Goal: Information Seeking & Learning: Compare options

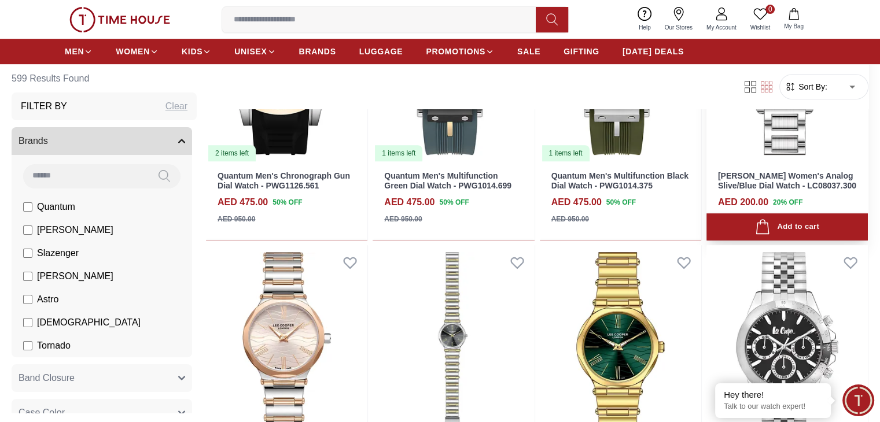
scroll to position [520, 0]
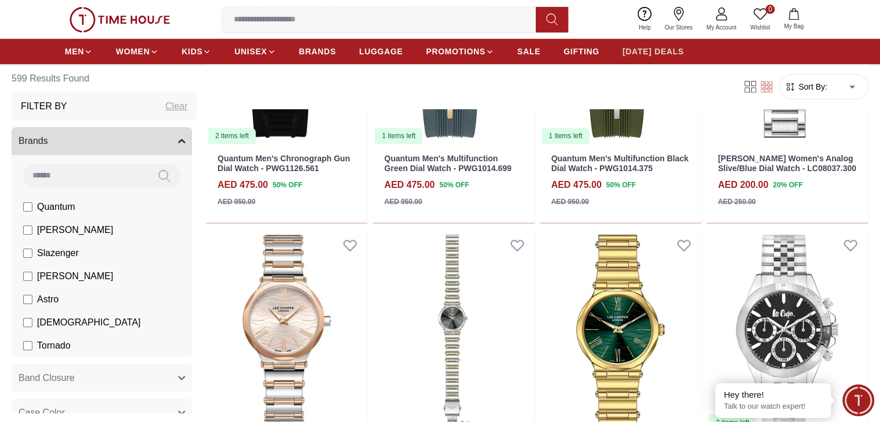
click at [664, 51] on span "[DATE] DEALS" at bounding box center [652, 52] width 61 height 12
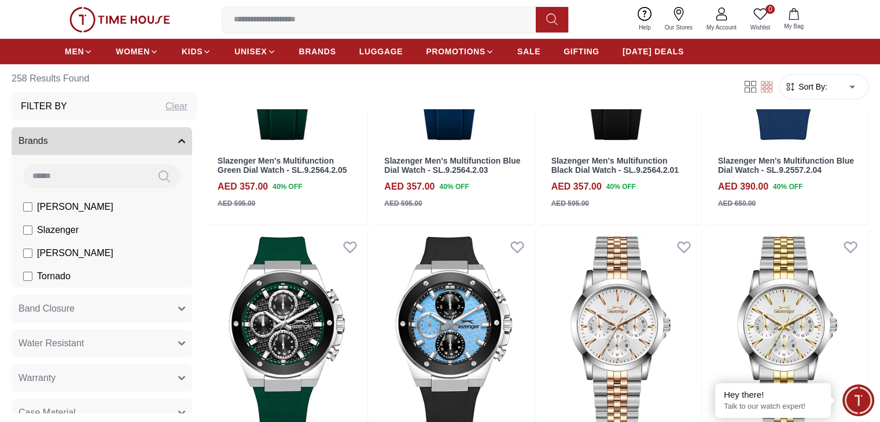
scroll to position [520, 0]
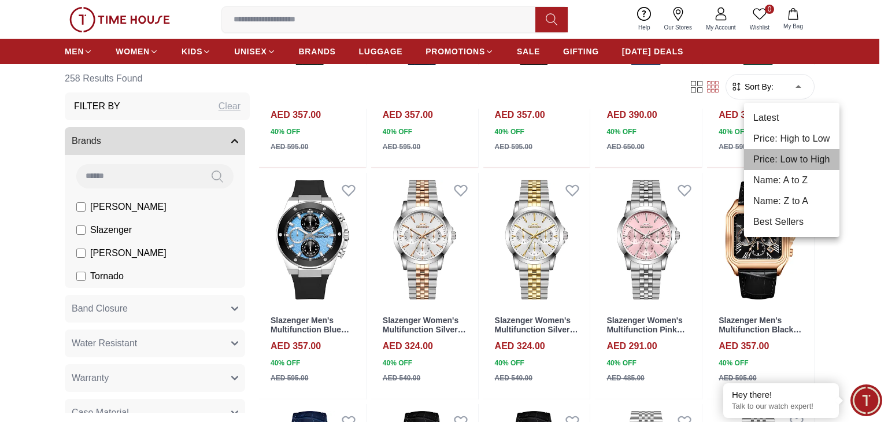
click at [798, 158] on li "Price: Low to High" at bounding box center [791, 159] width 95 height 21
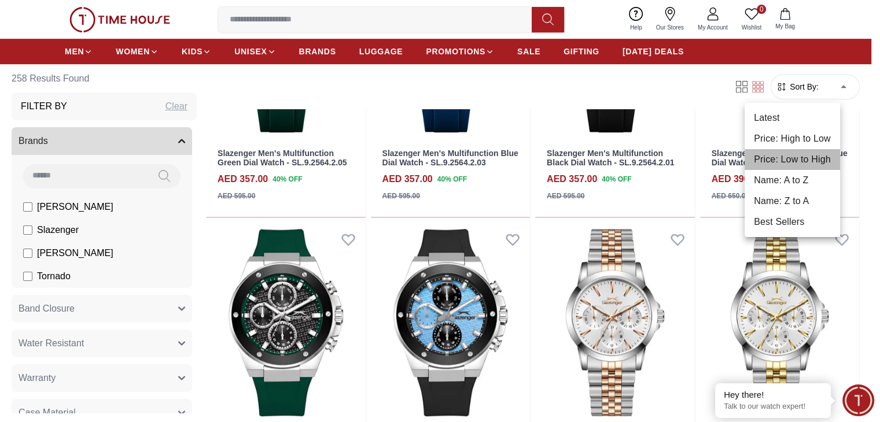
type input "*"
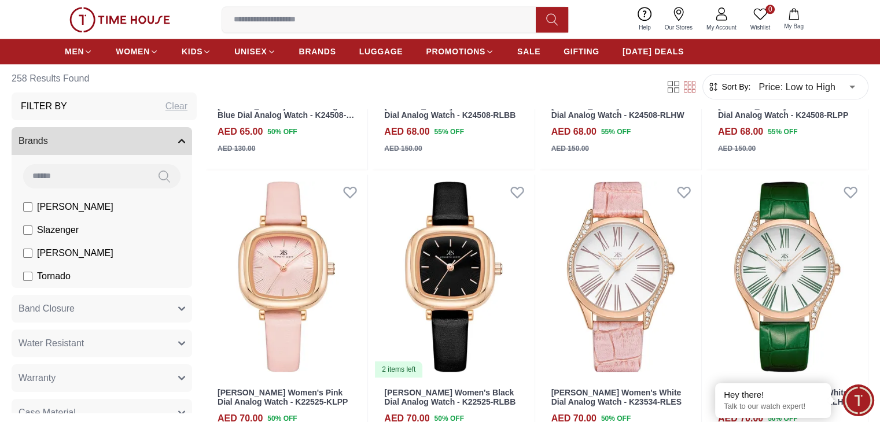
scroll to position [1157, 0]
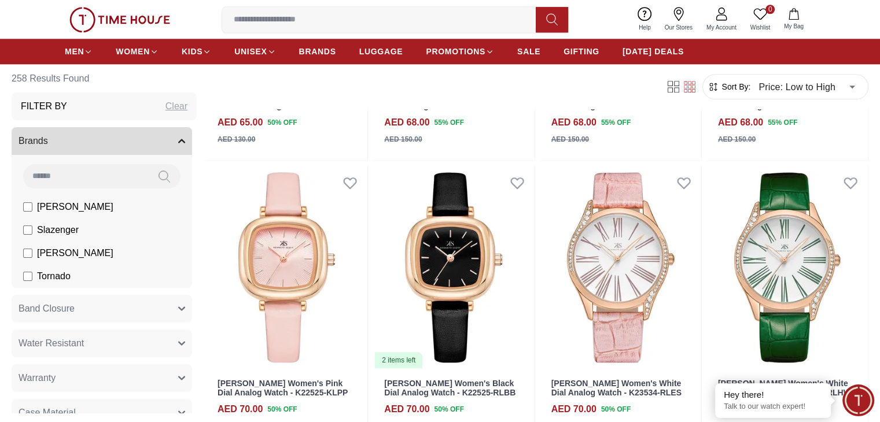
click at [707, 88] on icon "button" at bounding box center [713, 87] width 12 height 12
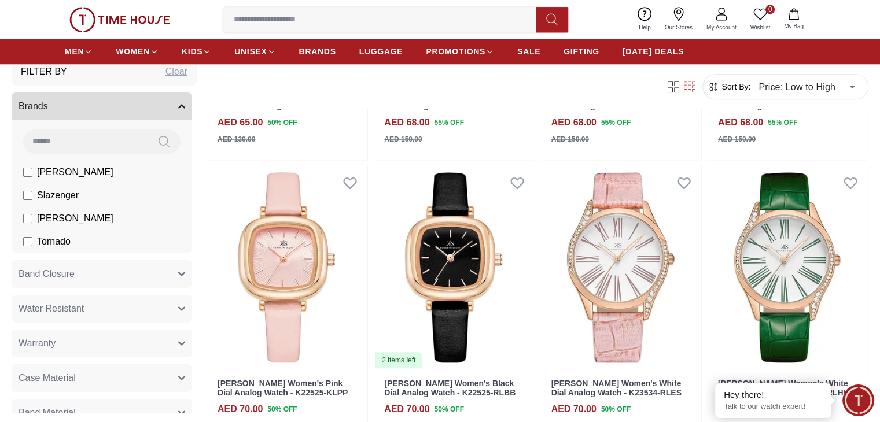
scroll to position [0, 0]
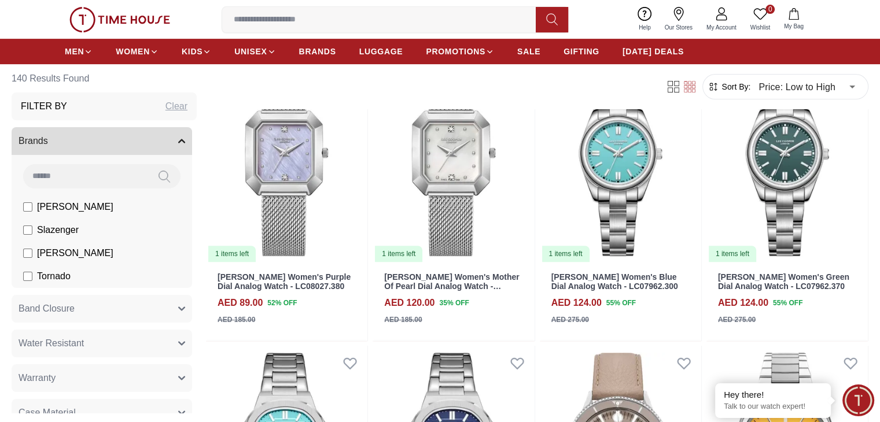
scroll to position [463, 0]
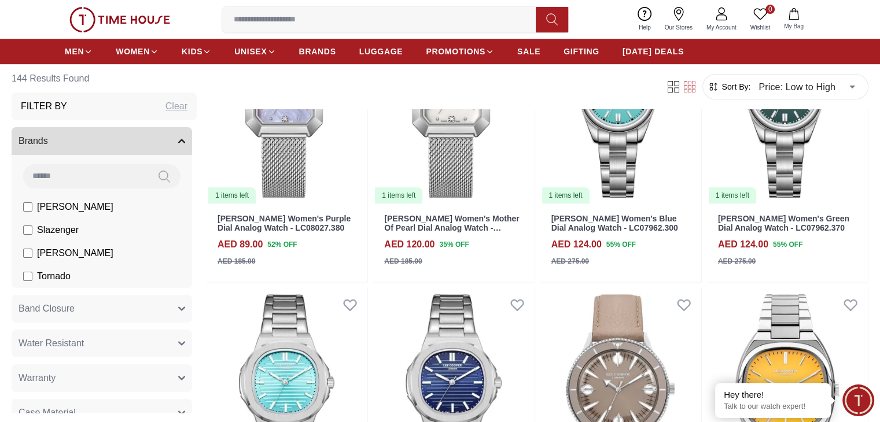
scroll to position [463, 0]
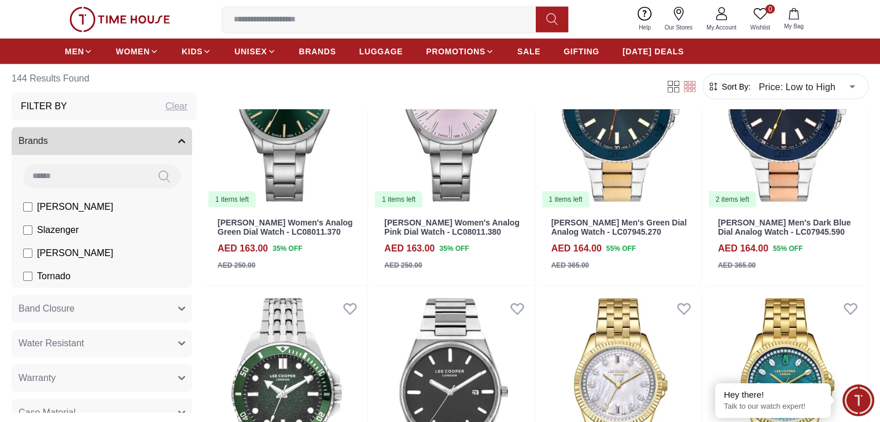
scroll to position [2776, 0]
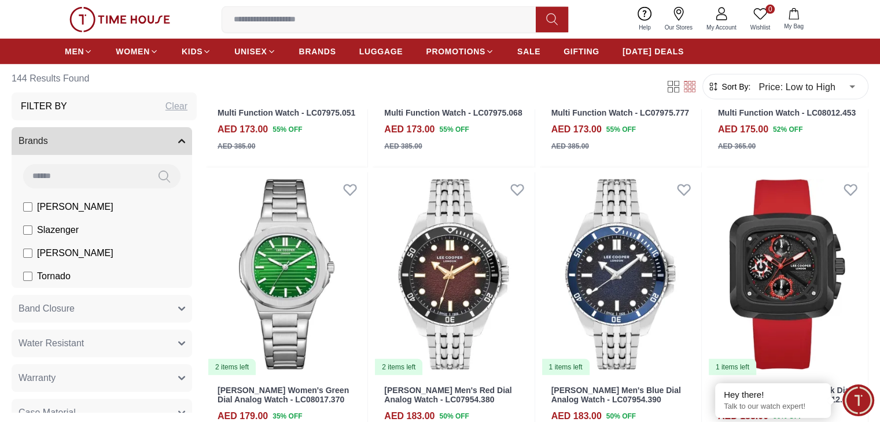
scroll to position [3528, 0]
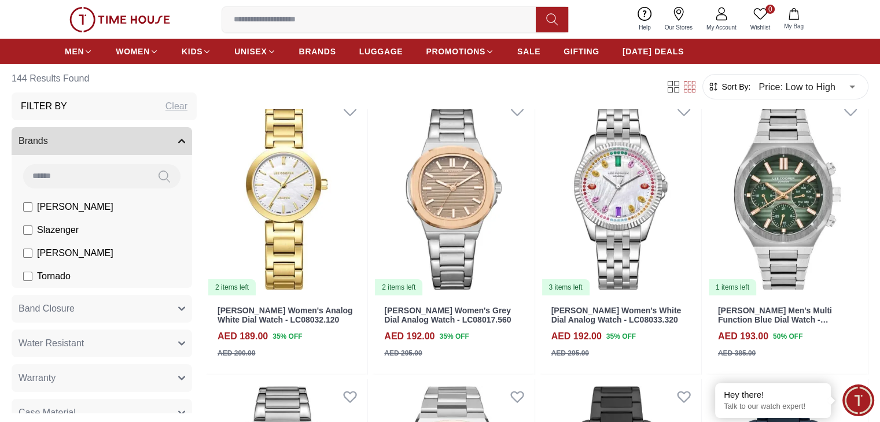
scroll to position [4279, 0]
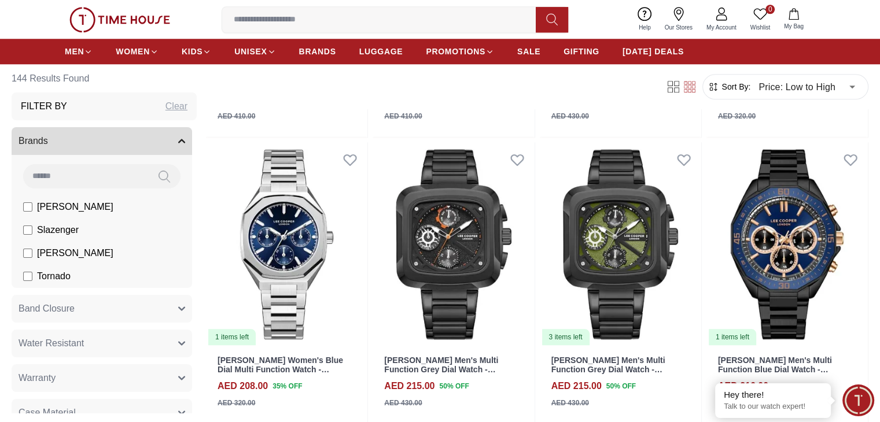
scroll to position [5494, 0]
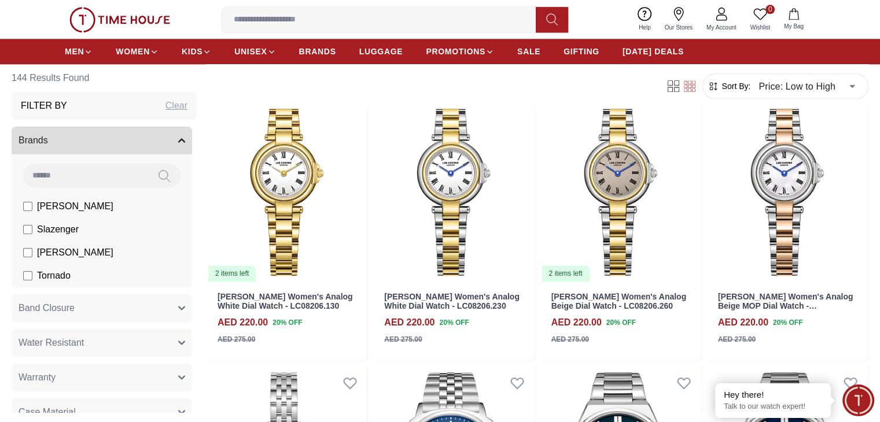
scroll to position [5841, 0]
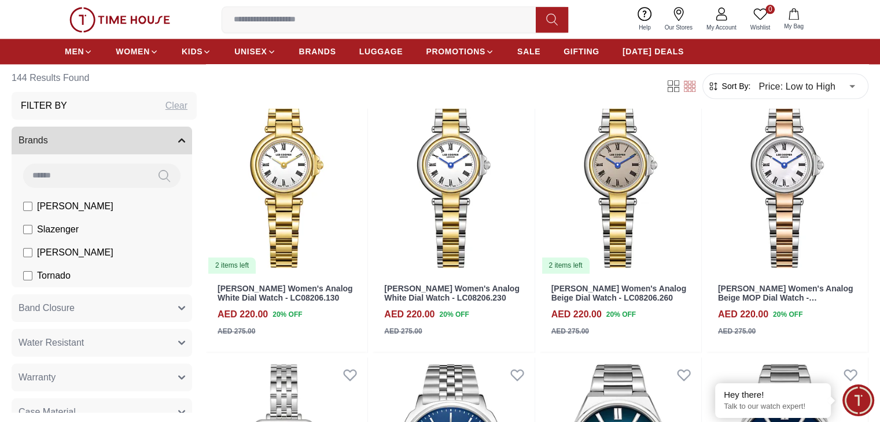
click at [359, 24] on input at bounding box center [383, 19] width 323 height 23
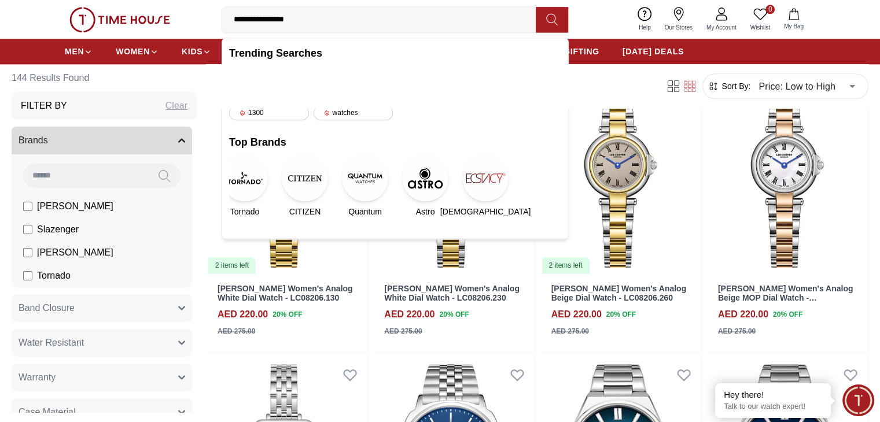
type input "**********"
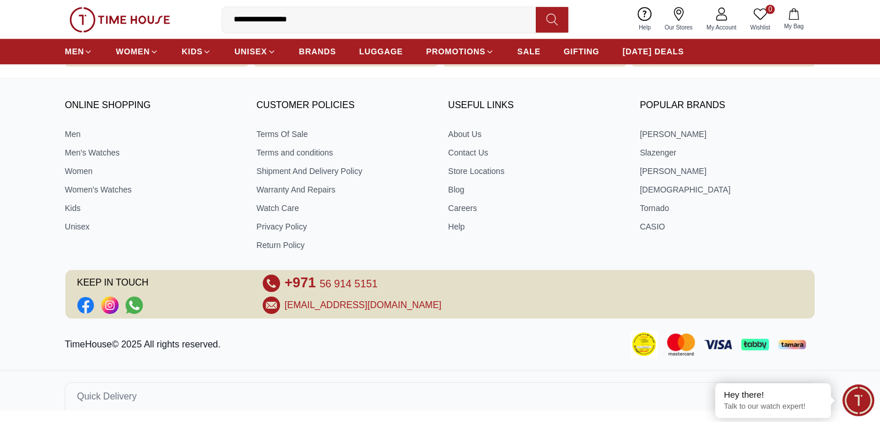
type input "******"
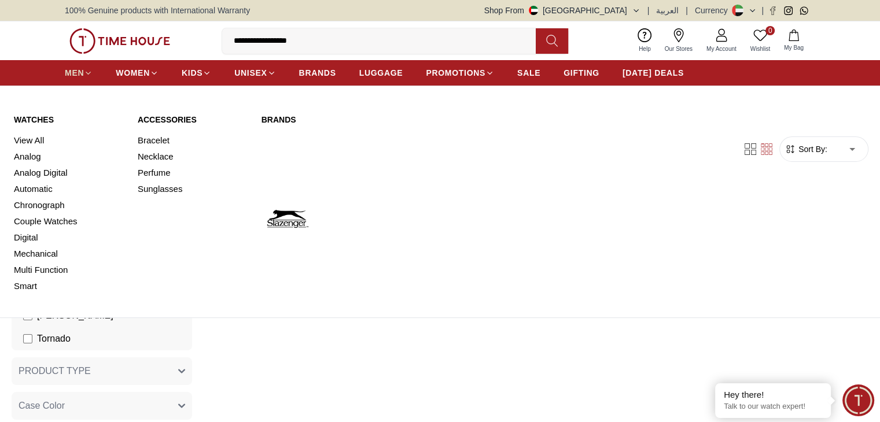
click at [85, 71] on icon at bounding box center [88, 73] width 9 height 9
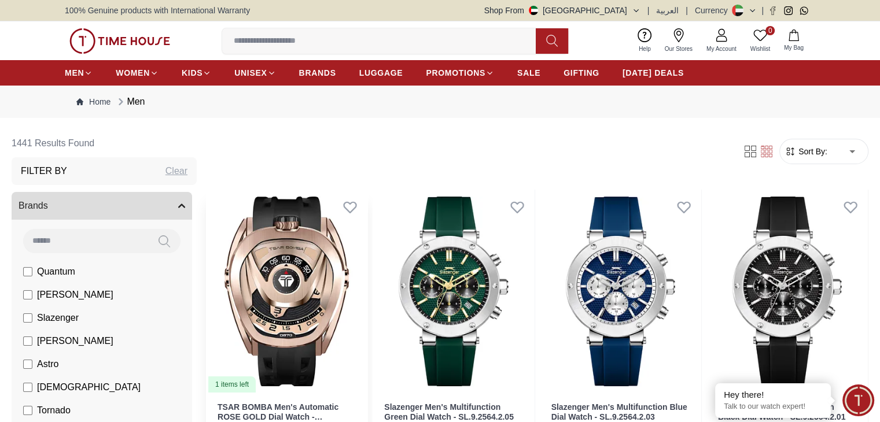
click at [310, 254] on img at bounding box center [286, 292] width 161 height 204
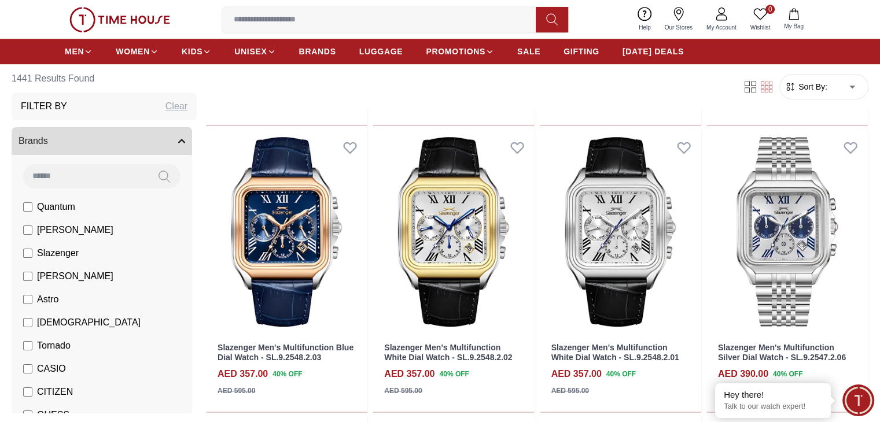
scroll to position [694, 0]
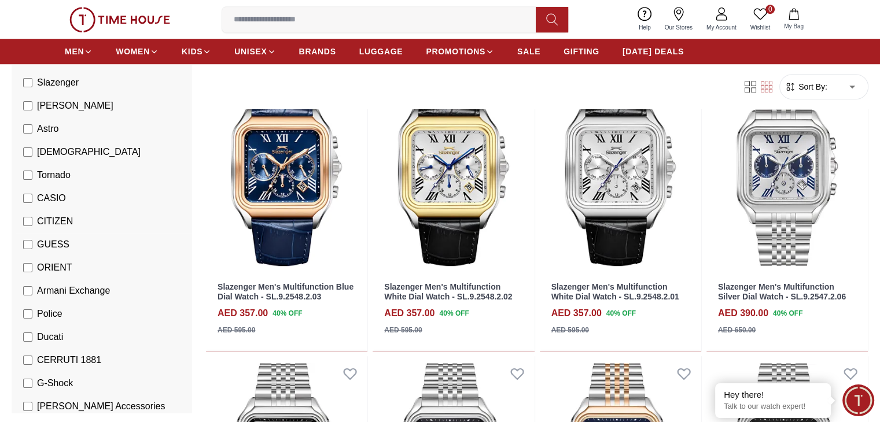
scroll to position [173, 0]
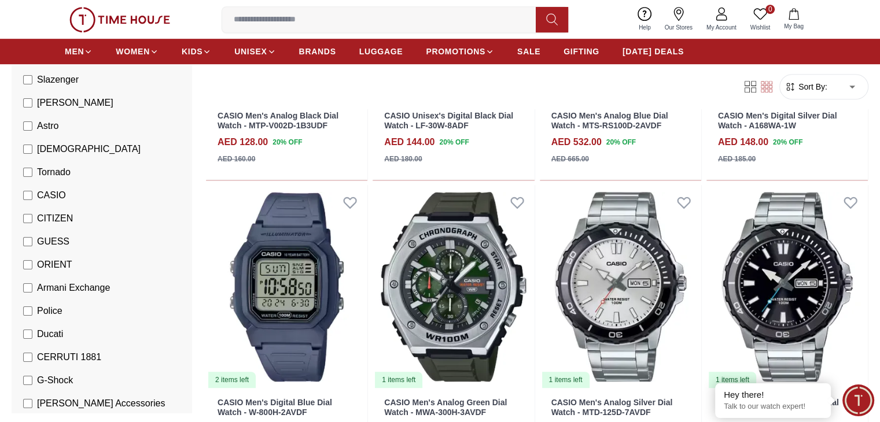
scroll to position [810, 0]
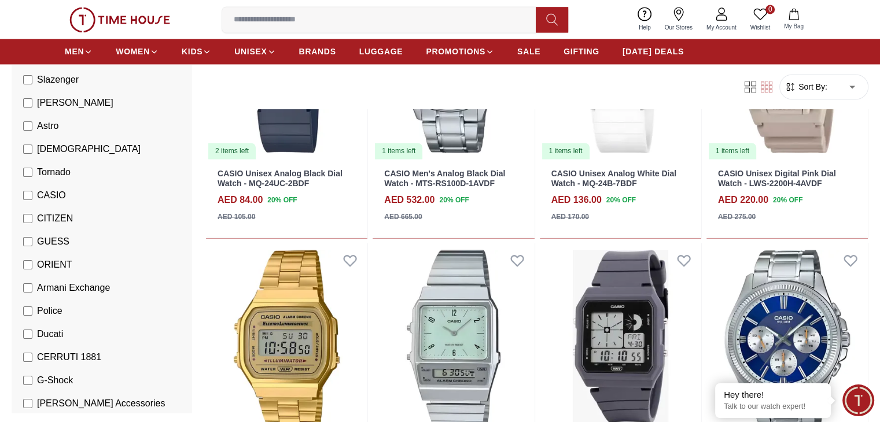
scroll to position [1619, 0]
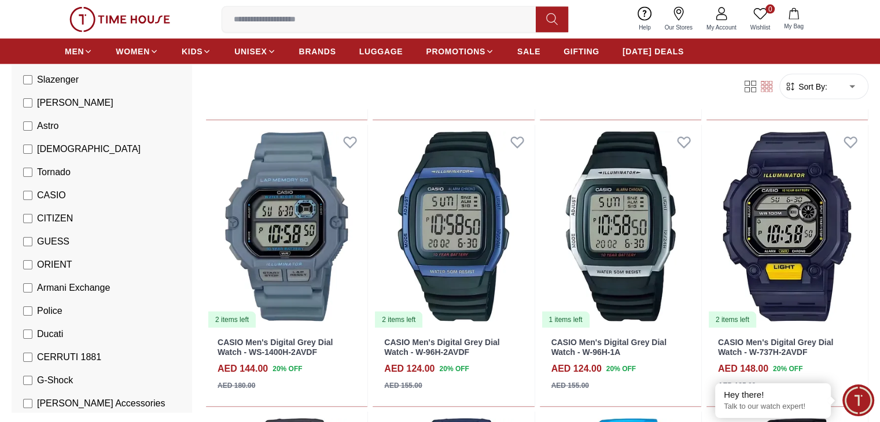
scroll to position [2602, 0]
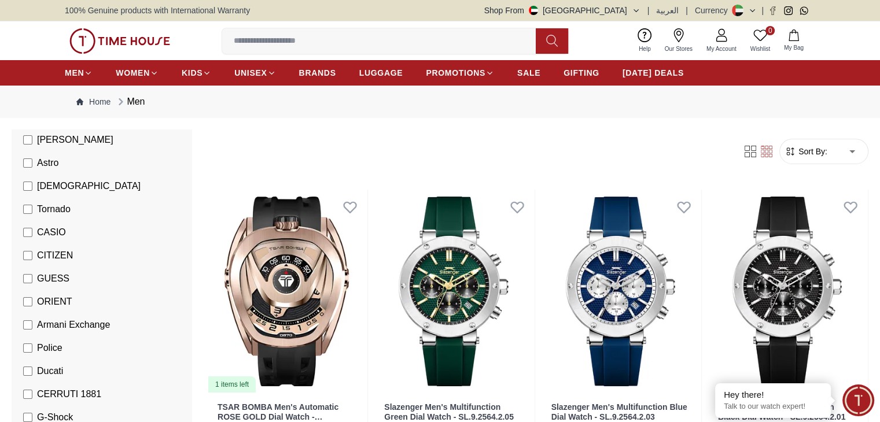
scroll to position [289, 0]
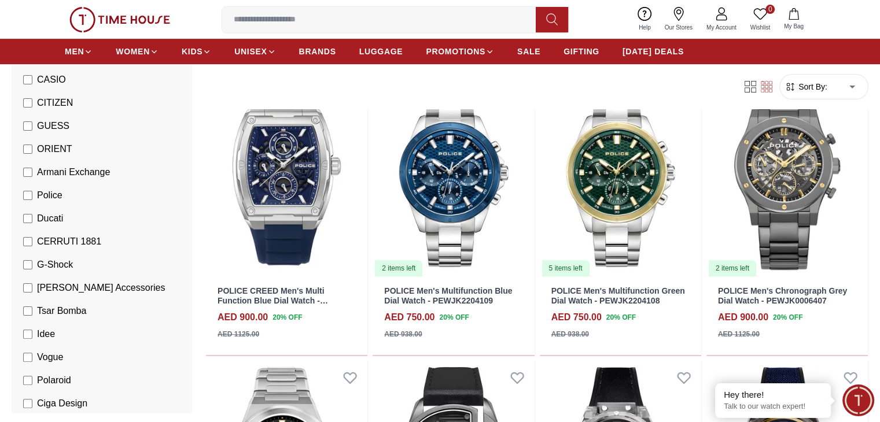
scroll to position [405, 0]
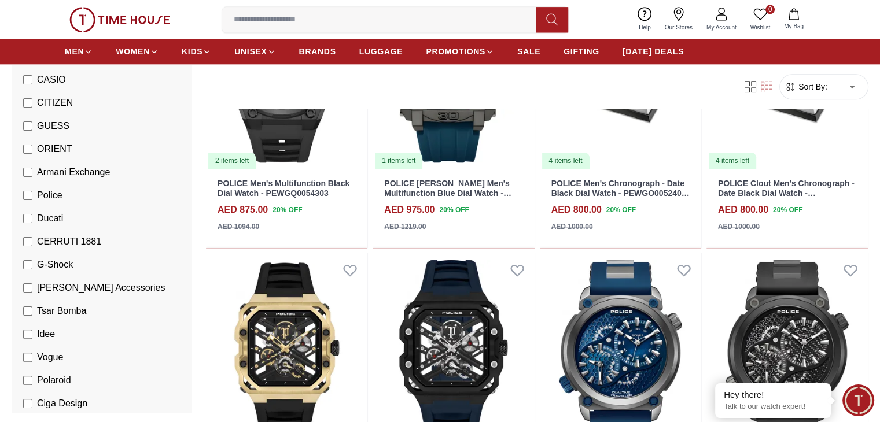
scroll to position [1388, 0]
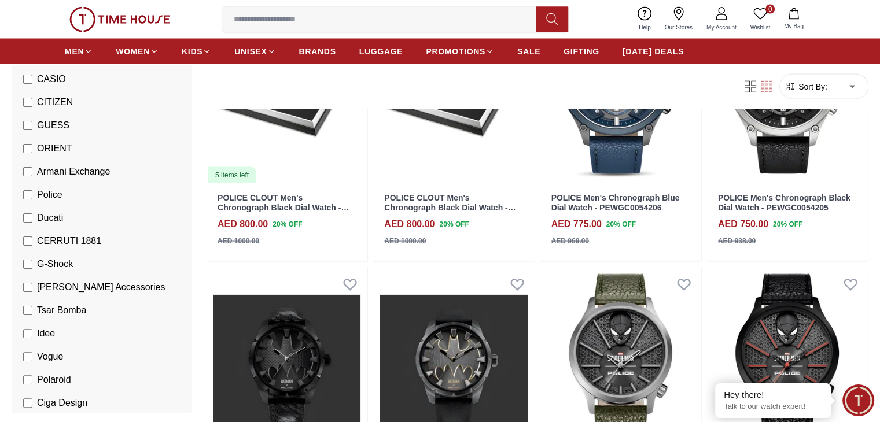
scroll to position [2255, 0]
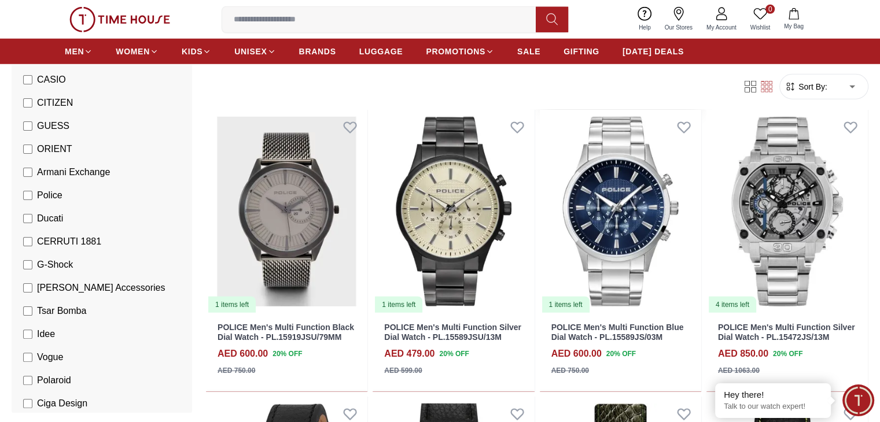
scroll to position [3296, 0]
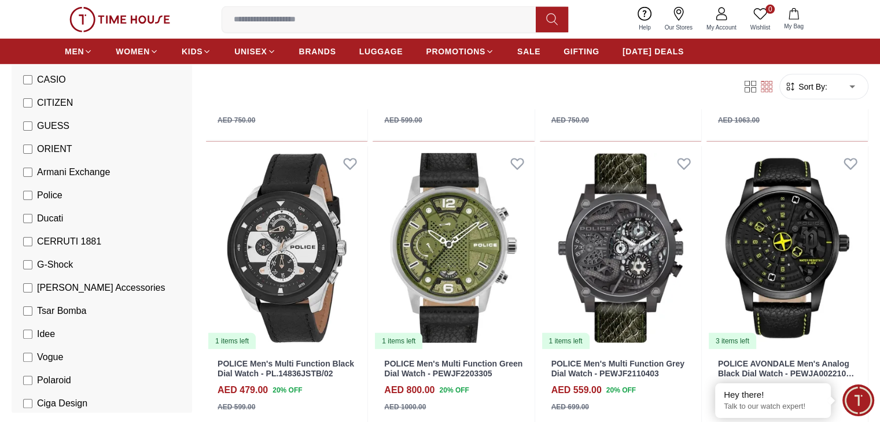
scroll to position [3470, 0]
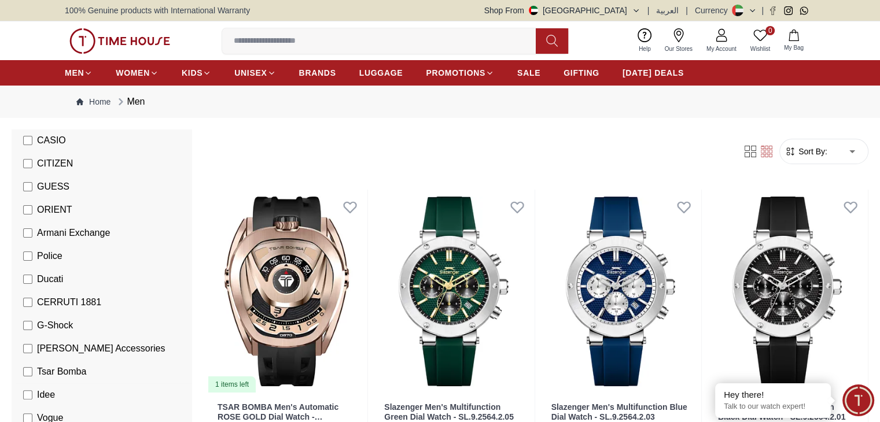
scroll to position [289, 0]
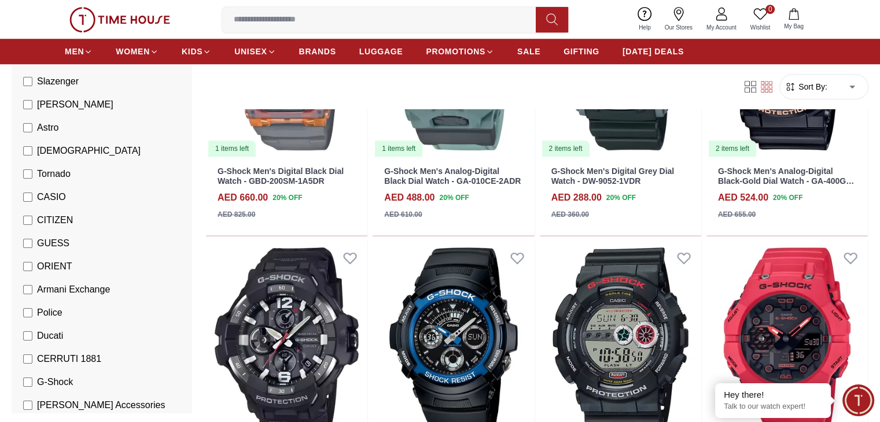
scroll to position [173, 0]
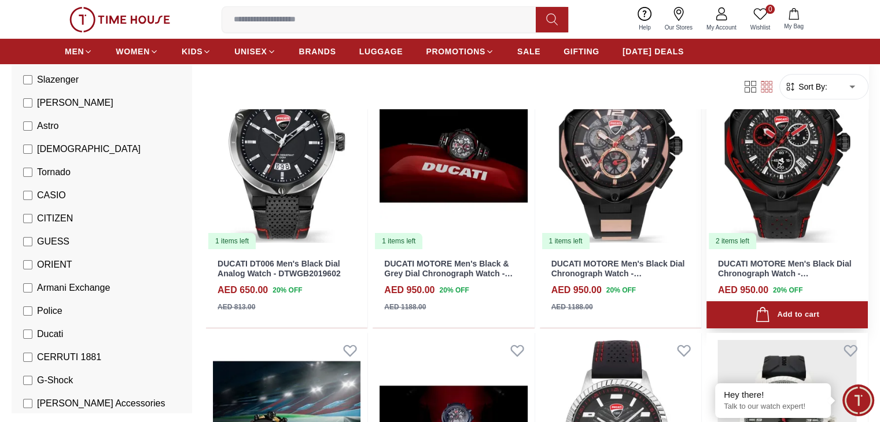
scroll to position [116, 0]
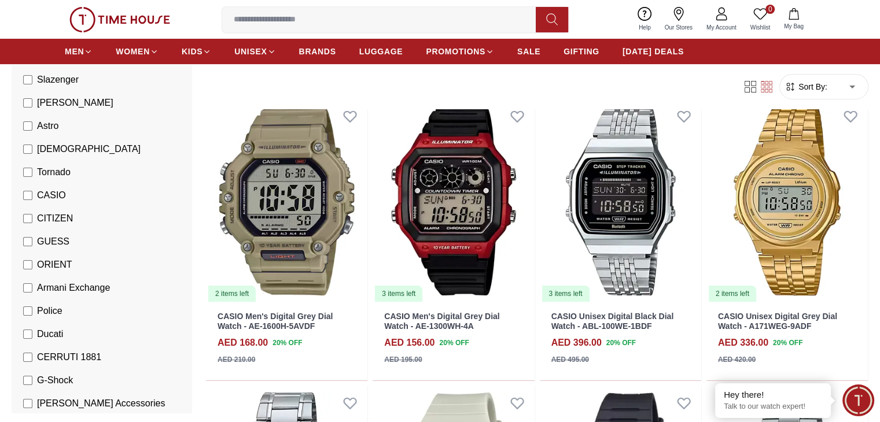
scroll to position [116, 0]
